Goal: Information Seeking & Learning: Learn about a topic

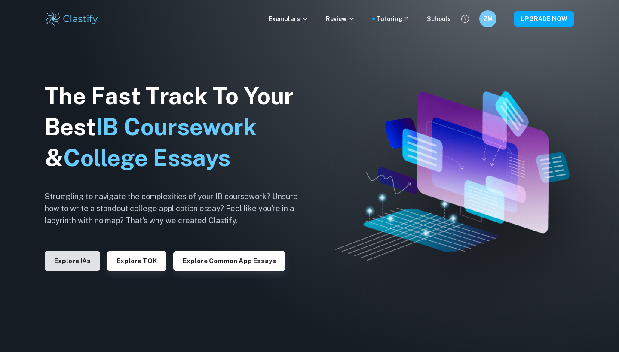
click at [83, 256] on button "Explore IAs" at bounding box center [72, 261] width 55 height 21
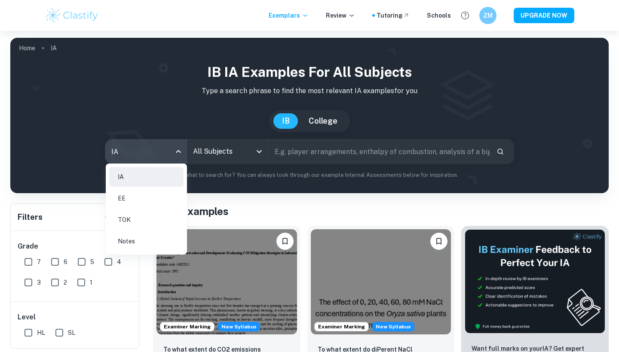
click at [138, 149] on body "We value your privacy We use cookies to enhance your browsing experience, serve…" at bounding box center [309, 207] width 619 height 352
click at [132, 239] on li "Notes" at bounding box center [146, 242] width 74 height 20
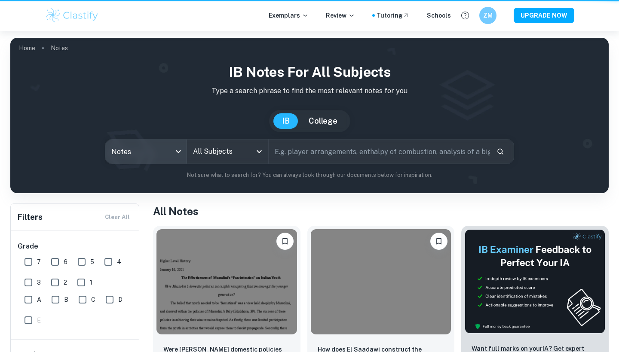
type input "notes"
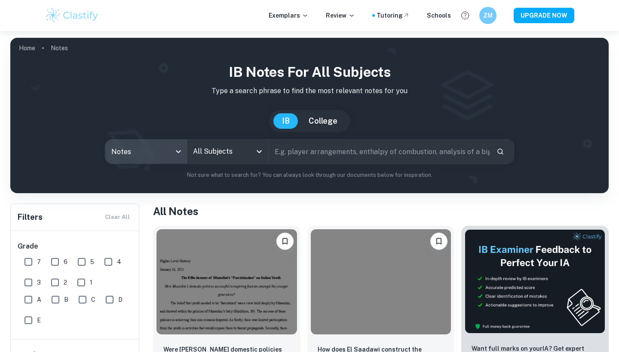
click at [224, 150] on input "All Subjects" at bounding box center [221, 152] width 61 height 16
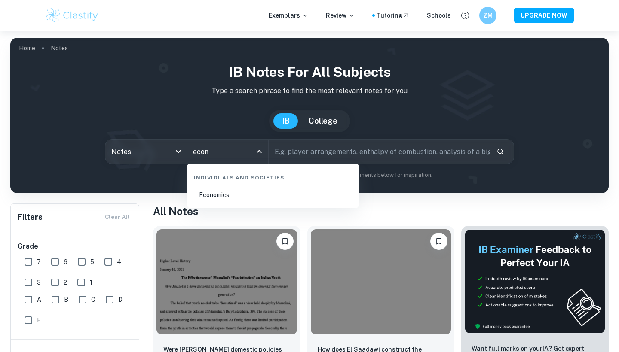
click at [229, 193] on li "Economics" at bounding box center [272, 195] width 165 height 20
type input "Economics"
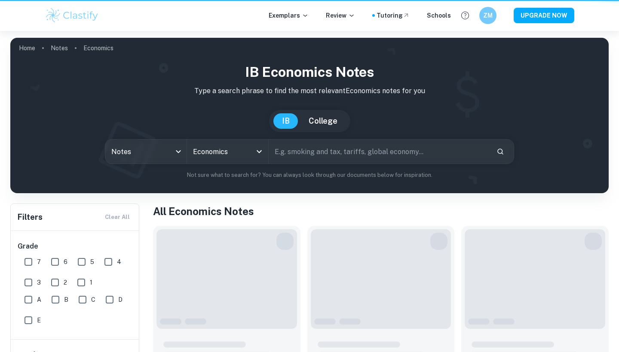
click at [304, 154] on input "text" at bounding box center [379, 152] width 221 height 24
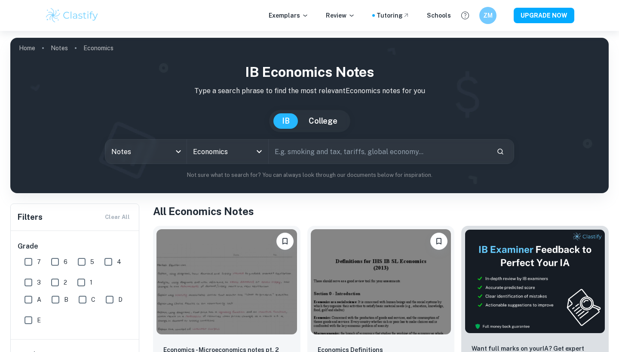
click at [294, 154] on input "text" at bounding box center [379, 152] width 221 height 24
paste input "Macroeconomic Objectives"
type input "Macroeconomic Objectives"
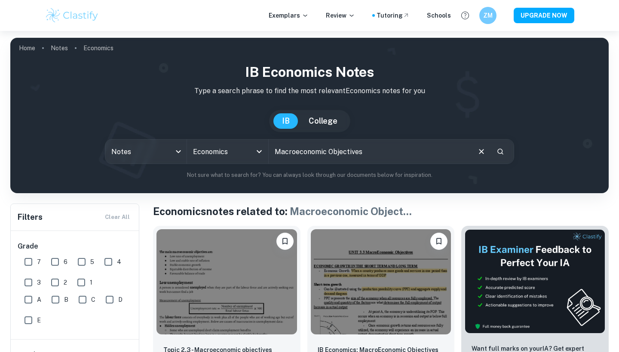
click at [30, 265] on input "7" at bounding box center [28, 262] width 17 height 17
checkbox input "true"
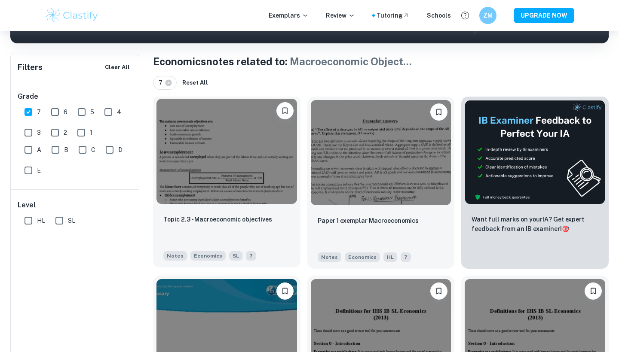
scroll to position [150, 0]
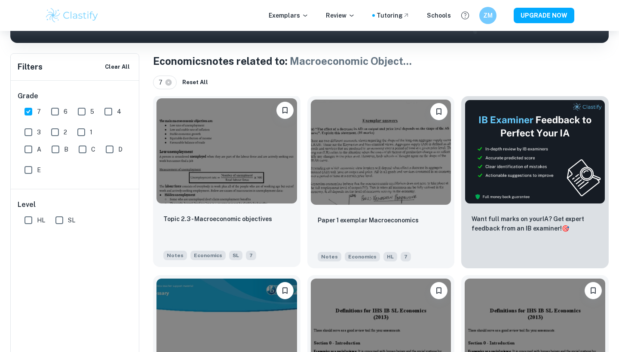
click at [233, 186] on img at bounding box center [226, 150] width 141 height 105
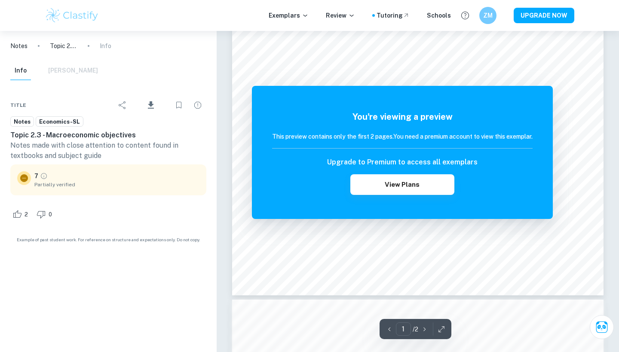
scroll to position [225, 0]
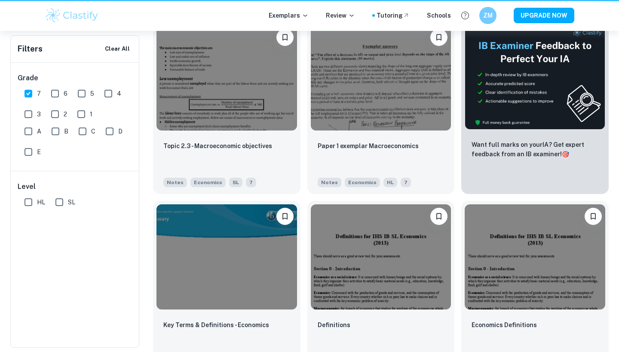
scroll to position [150, 0]
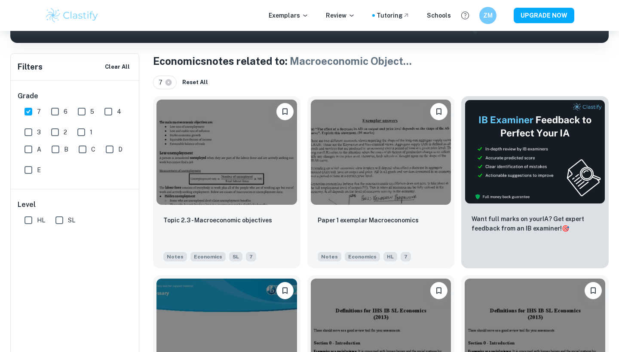
click at [26, 107] on input "7" at bounding box center [28, 111] width 17 height 17
checkbox input "false"
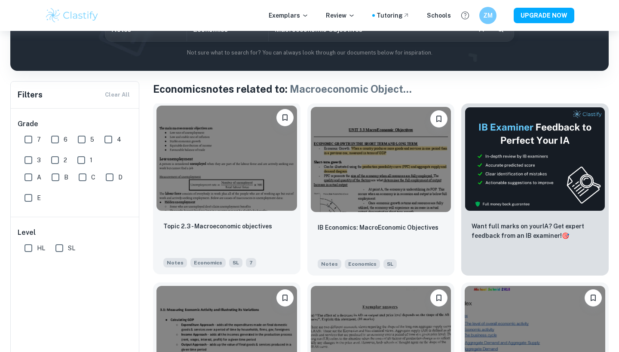
scroll to position [124, 0]
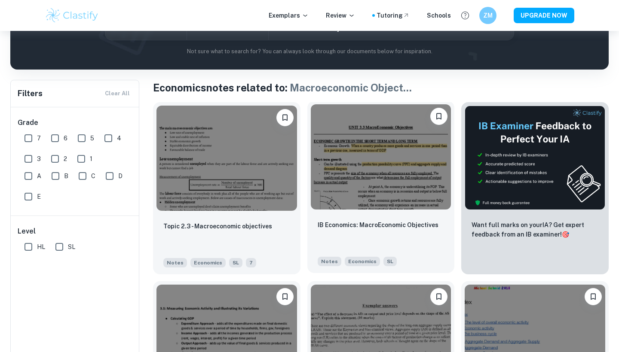
click at [374, 195] on img at bounding box center [381, 156] width 141 height 105
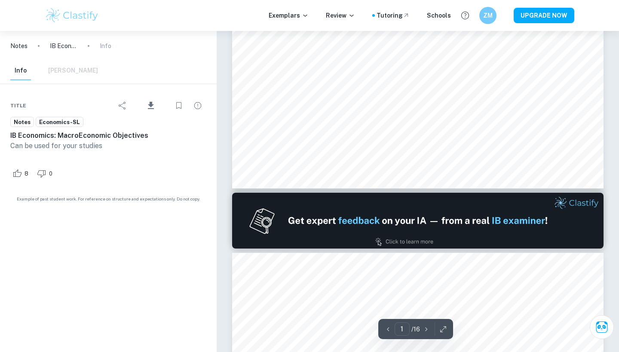
scroll to position [331, 0]
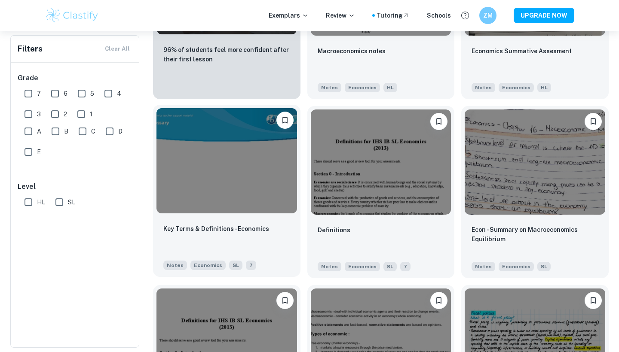
scroll to position [659, 0]
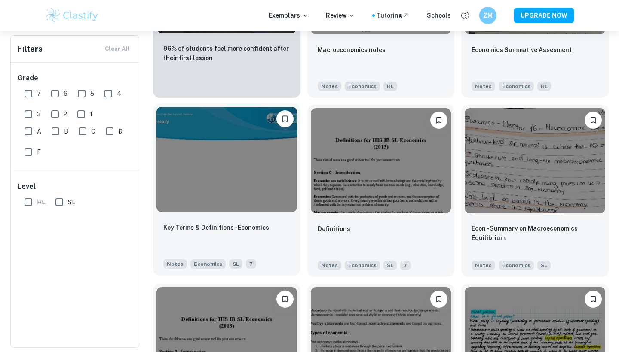
click at [270, 214] on div at bounding box center [226, 160] width 147 height 112
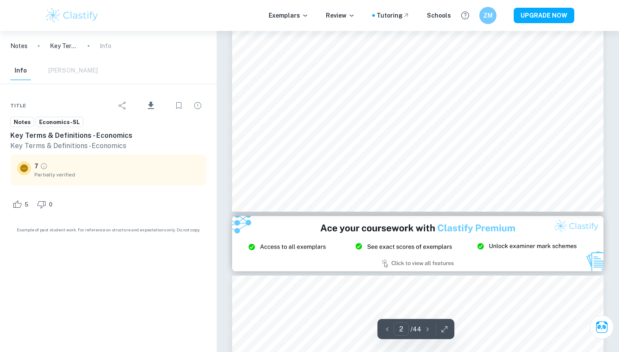
scroll to position [946, 0]
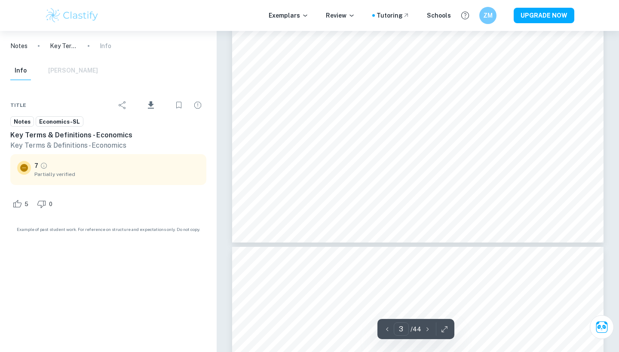
type input "4"
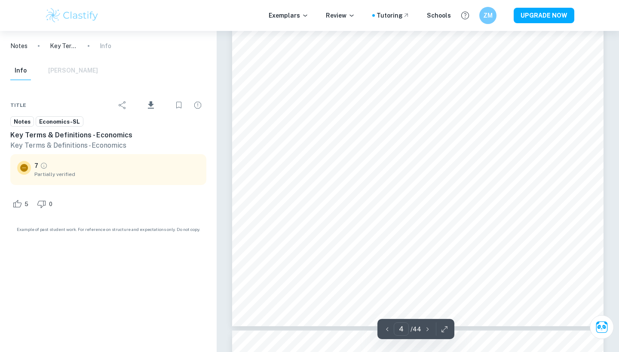
scroll to position [1955, 0]
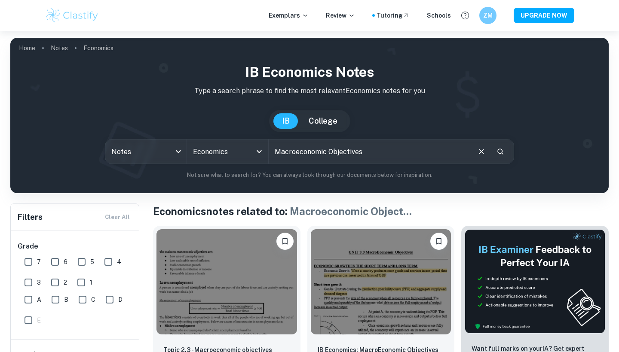
click at [311, 154] on input "Macroeconomic Objectives" at bounding box center [369, 152] width 201 height 24
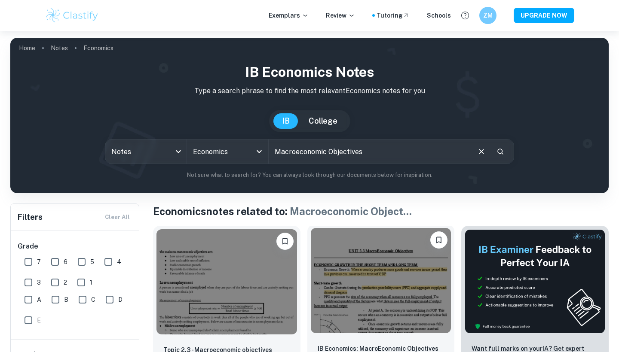
click at [373, 274] on img at bounding box center [381, 280] width 141 height 105
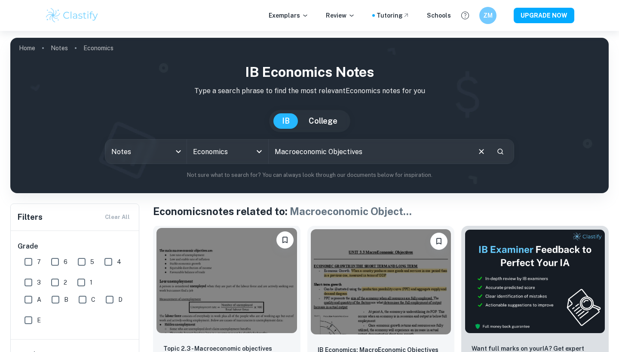
scroll to position [64, 0]
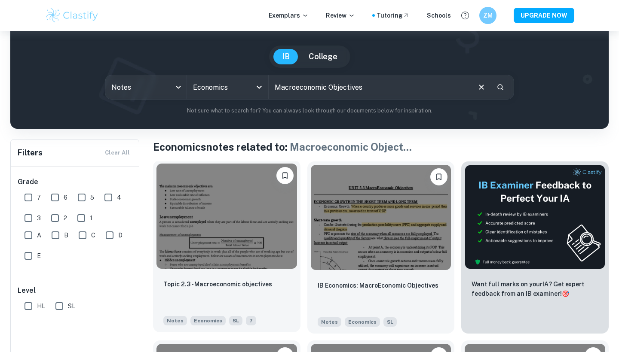
click at [216, 246] on img at bounding box center [226, 216] width 141 height 105
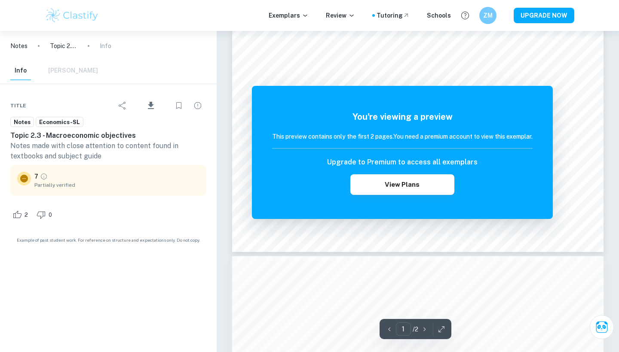
scroll to position [268, 0]
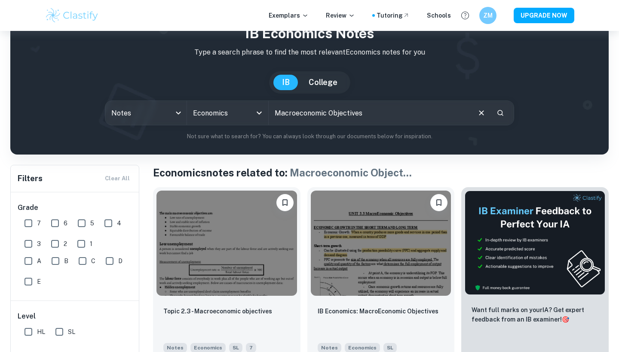
scroll to position [14, 0]
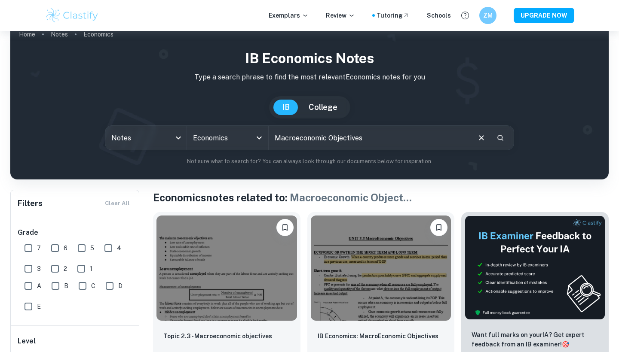
click at [328, 134] on input "Macroeconomic Objectives" at bounding box center [369, 138] width 201 height 24
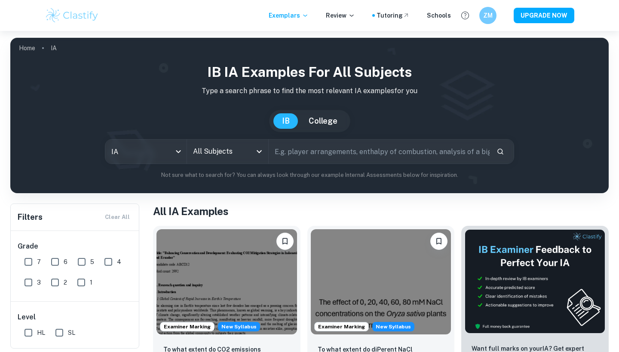
checkbox input "true"
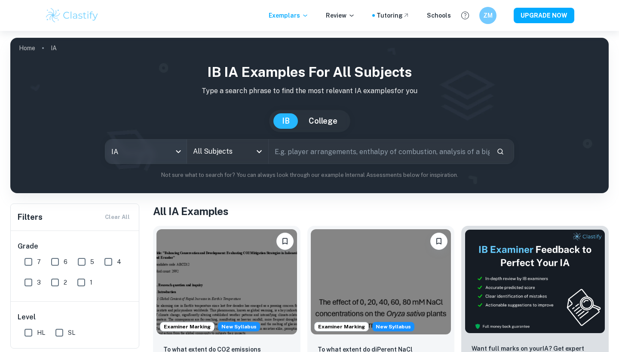
click at [122, 147] on body "We value your privacy We use cookies to enhance your browsing experience, serve…" at bounding box center [309, 207] width 619 height 352
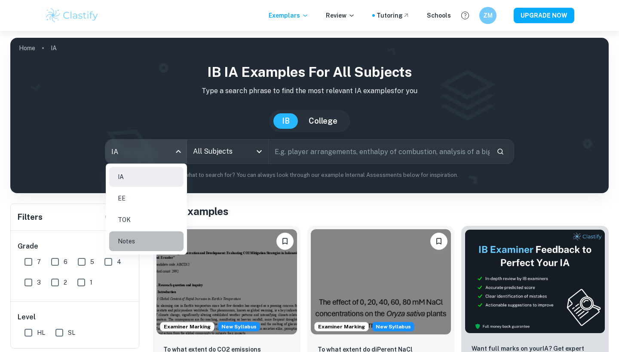
click at [143, 236] on li "Notes" at bounding box center [146, 242] width 74 height 20
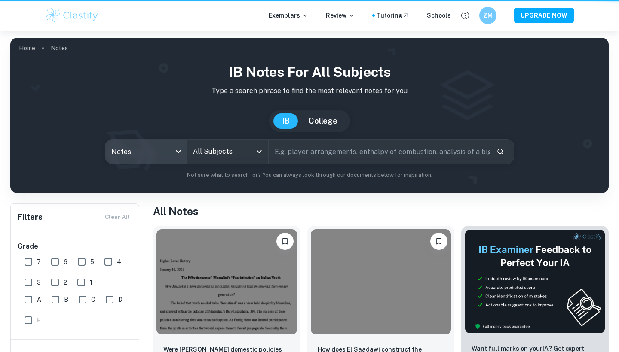
click at [222, 162] on div "All Subjects" at bounding box center [227, 152] width 81 height 24
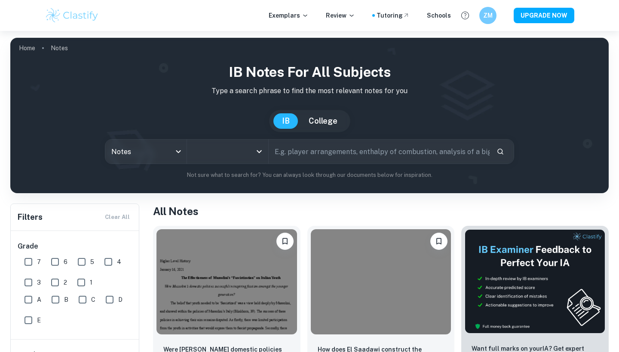
click at [222, 151] on input "All Subjects" at bounding box center [221, 152] width 61 height 16
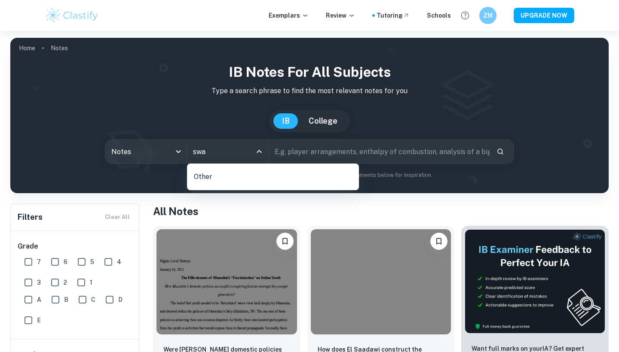
type input "swah"
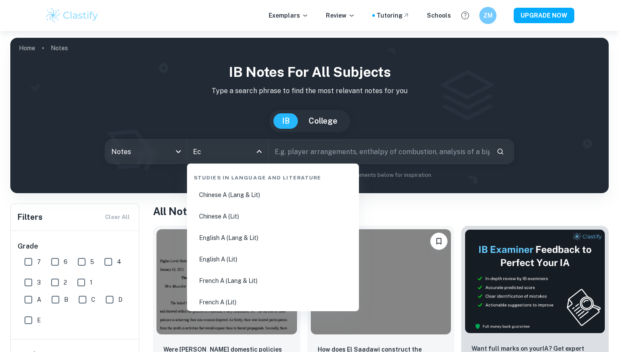
type input "Eco"
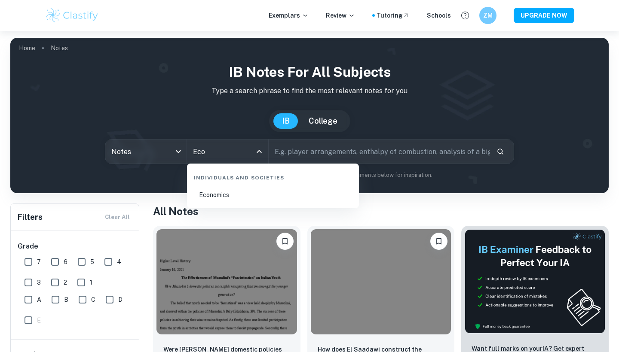
click at [240, 194] on li "Economics" at bounding box center [272, 195] width 165 height 20
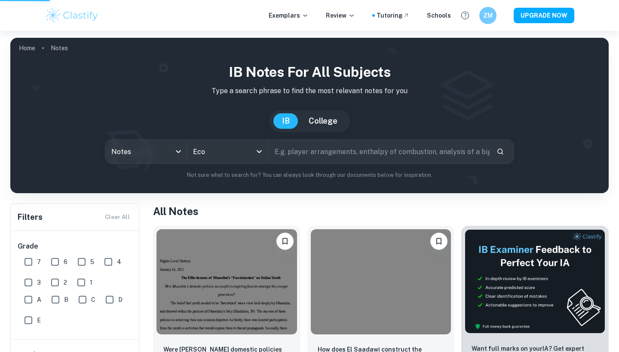
click at [309, 159] on input "text" at bounding box center [379, 152] width 221 height 24
type input "Inequalit"
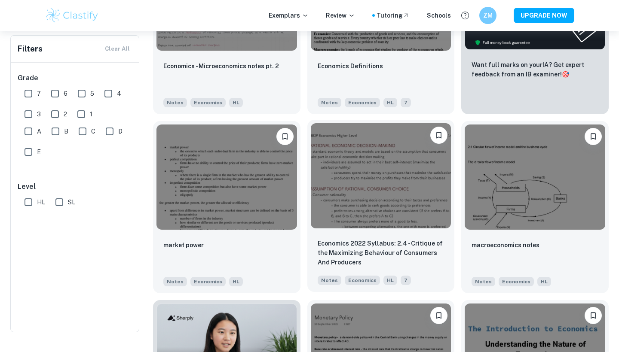
scroll to position [-12, 0]
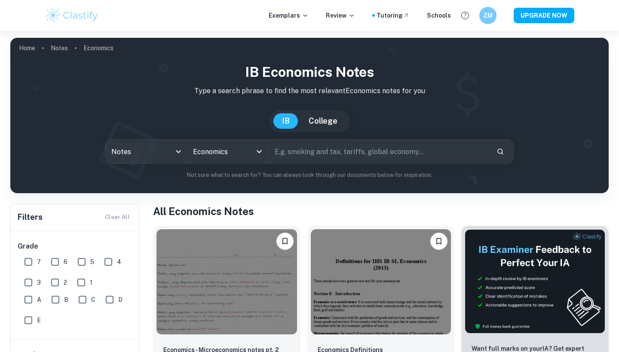
click at [350, 150] on input "text" at bounding box center [379, 152] width 221 height 24
type input "Inequality and Poverty"
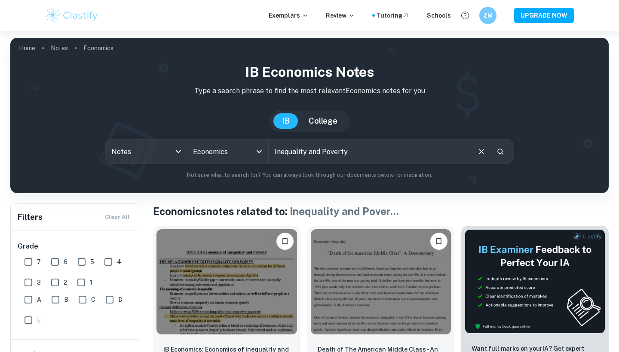
scroll to position [65, 0]
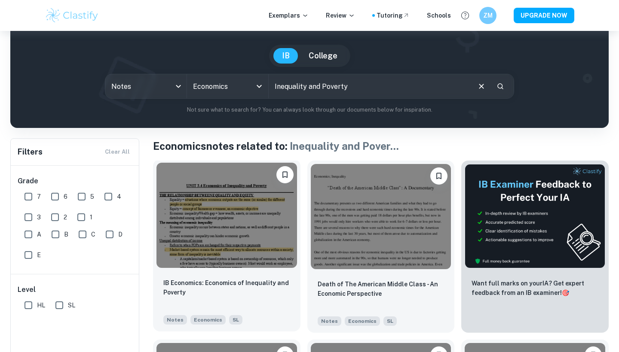
click at [222, 230] on img at bounding box center [226, 215] width 141 height 105
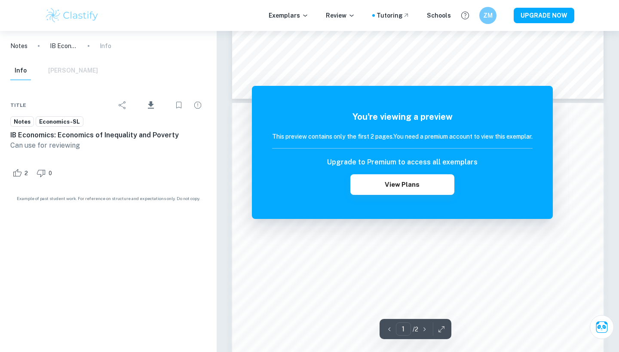
scroll to position [218, 0]
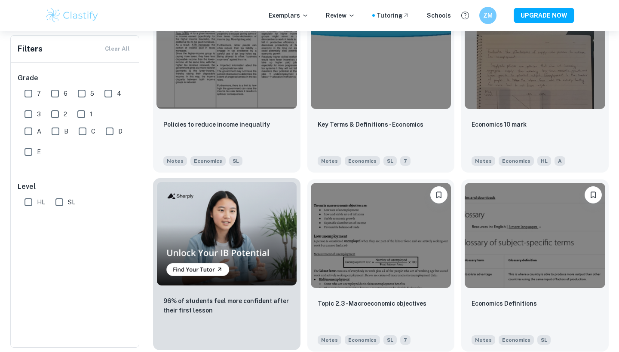
scroll to position [403, 0]
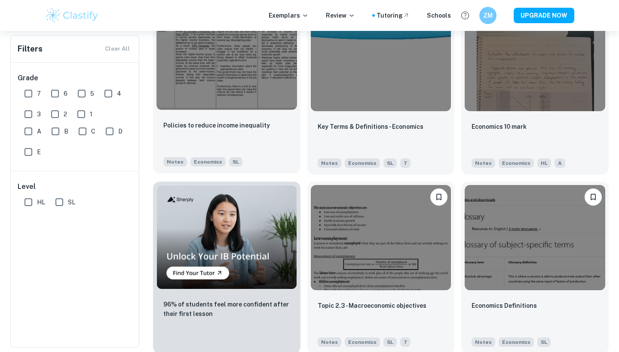
click at [241, 89] on img at bounding box center [226, 57] width 141 height 105
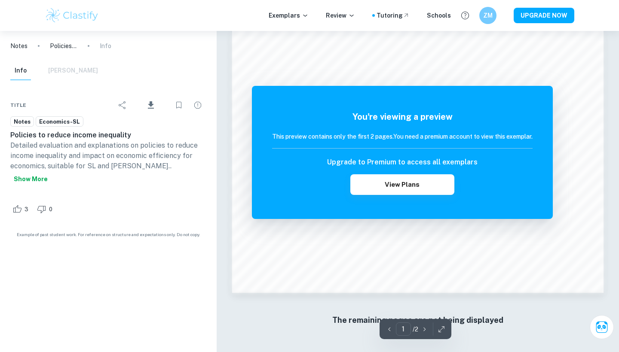
scroll to position [275, 0]
click at [51, 171] on button "Show more" at bounding box center [30, 178] width 41 height 15
